Goal: Transaction & Acquisition: Book appointment/travel/reservation

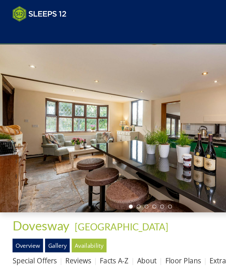
scroll to position [23, 0]
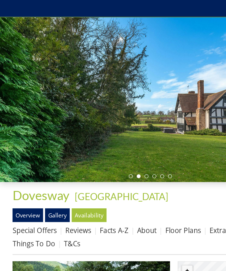
click at [35, 107] on div at bounding box center [113, 96] width 226 height 126
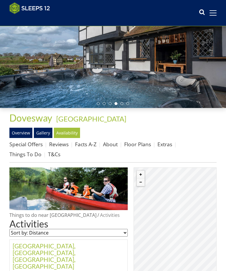
scroll to position [65, 0]
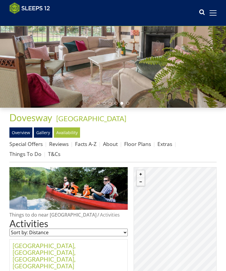
click at [43, 133] on link "Gallery" at bounding box center [43, 132] width 19 height 10
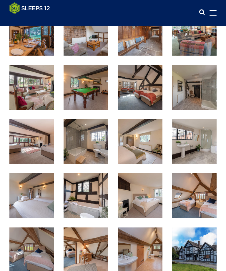
scroll to position [328, 0]
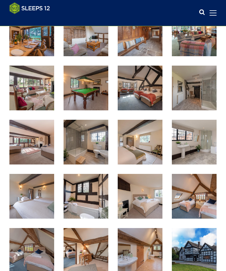
click at [37, 40] on img at bounding box center [31, 33] width 45 height 45
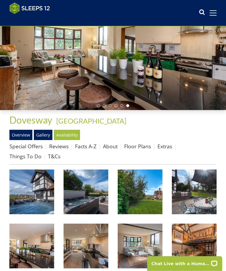
scroll to position [63, 0]
click at [141, 143] on link "Floor Plans" at bounding box center [137, 145] width 27 height 7
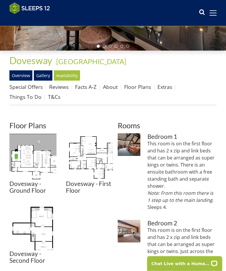
scroll to position [123, 0]
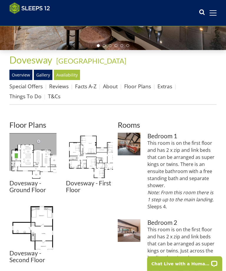
click at [20, 154] on img at bounding box center [32, 156] width 47 height 47
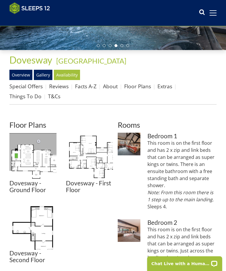
click at [39, 72] on link "Gallery" at bounding box center [43, 75] width 19 height 10
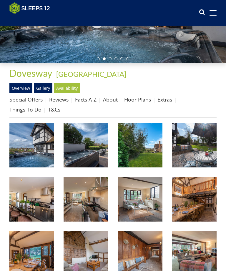
scroll to position [109, 0]
click at [27, 149] on img at bounding box center [31, 145] width 45 height 45
